Goal: Find specific page/section: Find specific page/section

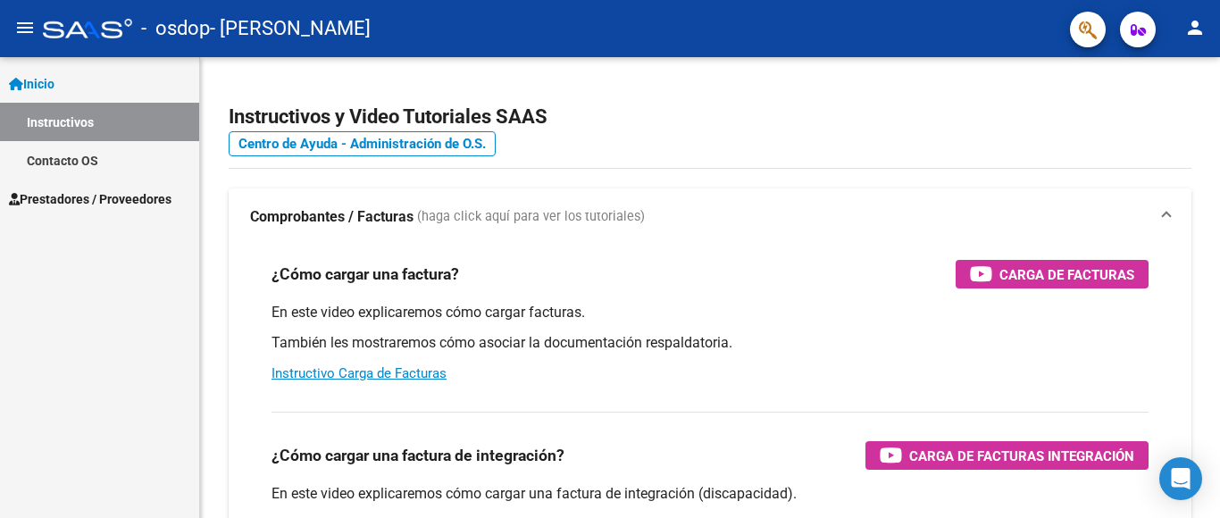
click at [71, 199] on span "Prestadores / Proveedores" at bounding box center [90, 199] width 163 height 20
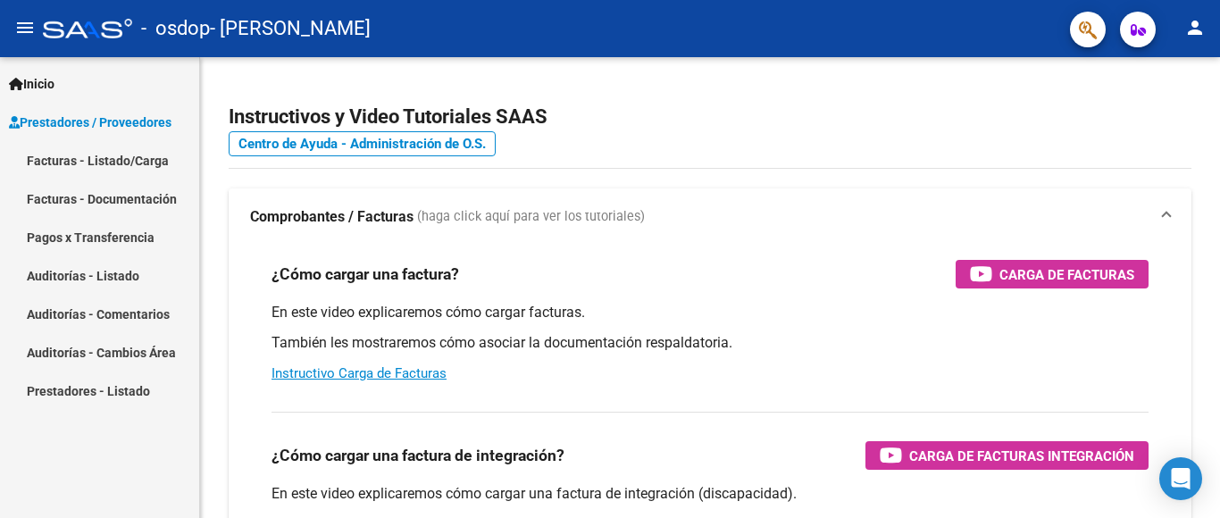
click at [67, 161] on link "Facturas - Listado/Carga" at bounding box center [99, 160] width 199 height 38
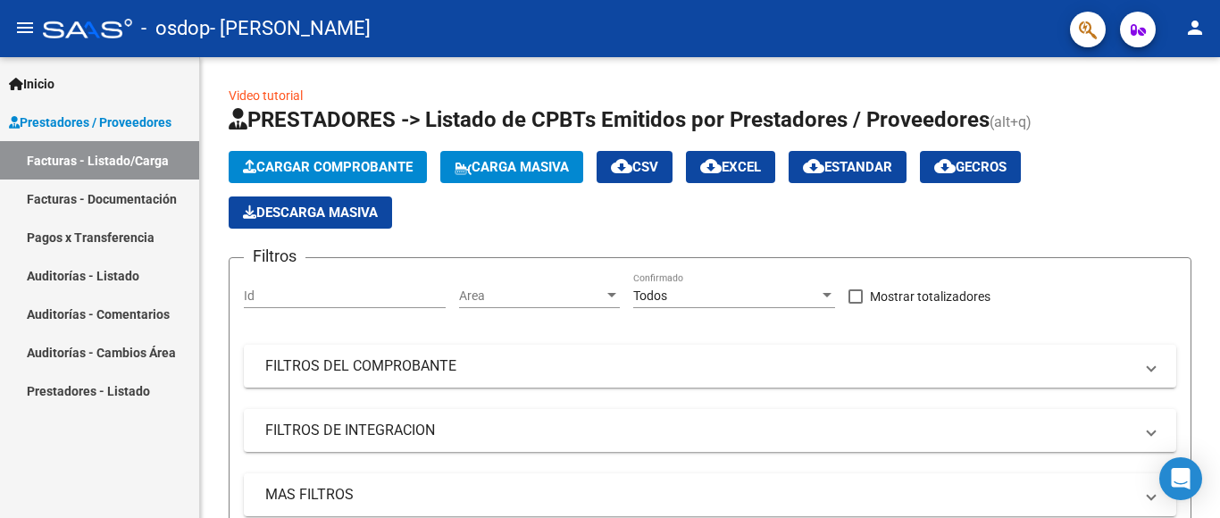
click at [65, 203] on link "Facturas - Documentación" at bounding box center [99, 199] width 199 height 38
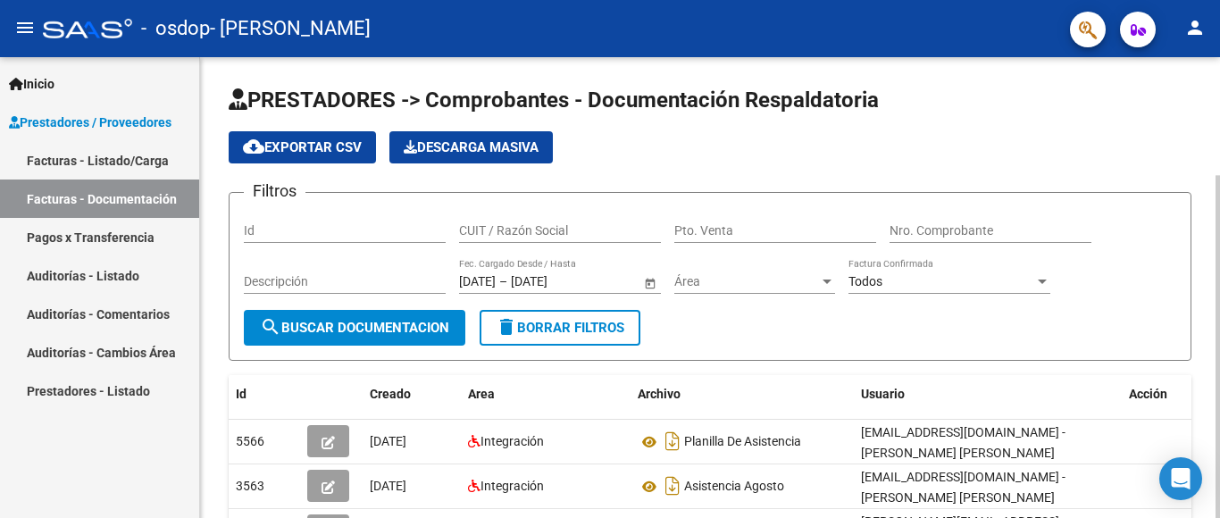
scroll to position [159, 0]
